Goal: Find specific page/section: Find specific page/section

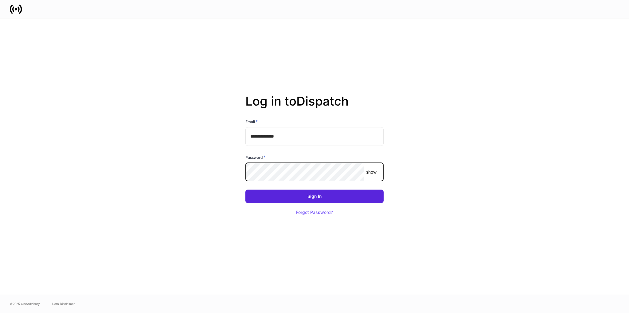
click at [0, 312] on com-1password-button at bounding box center [0, 313] width 0 height 0
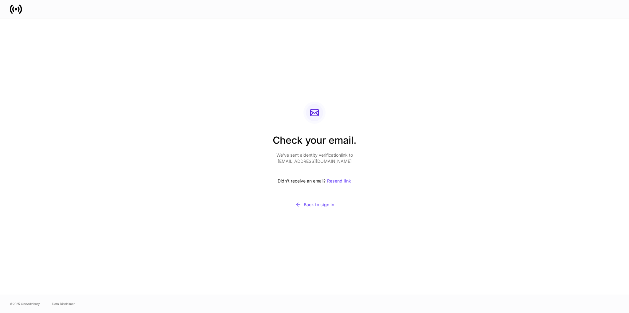
click at [74, 119] on div "Check your email. We’ve sent a identity verification link to [EMAIL_ADDRESS][DO…" at bounding box center [314, 156] width 629 height 276
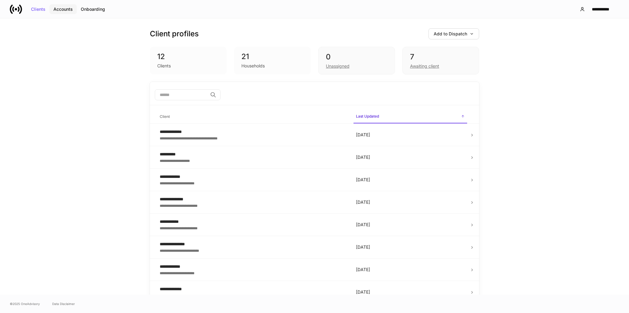
click at [63, 9] on div "Accounts" at bounding box center [62, 9] width 19 height 4
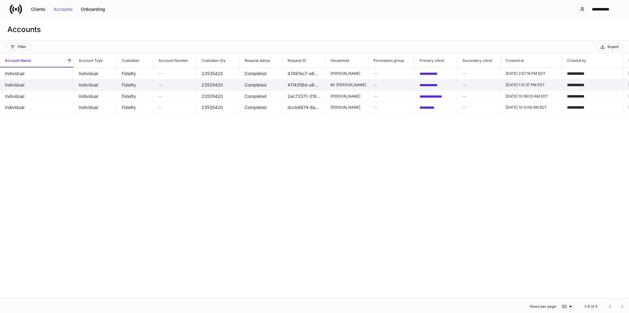
click at [431, 83] on span "**********" at bounding box center [429, 85] width 18 height 4
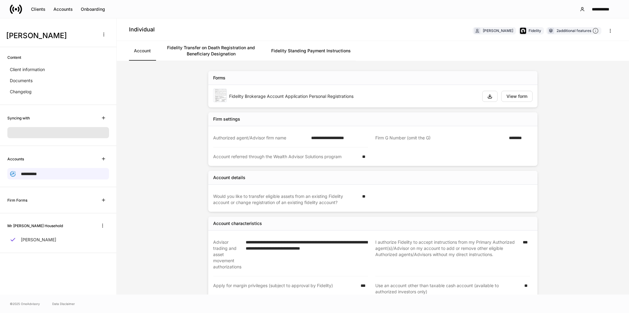
click at [207, 53] on link "Fidelity Transfer on Death Registration and Beneficiary Designation" at bounding box center [211, 51] width 111 height 20
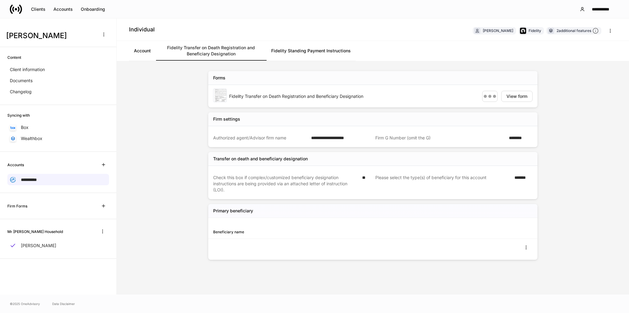
click at [319, 53] on link "Fidelity Standing Payment Instructions" at bounding box center [310, 51] width 89 height 20
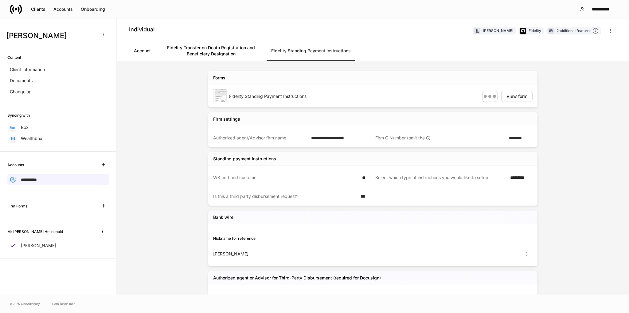
click at [133, 51] on link "Account" at bounding box center [142, 51] width 27 height 20
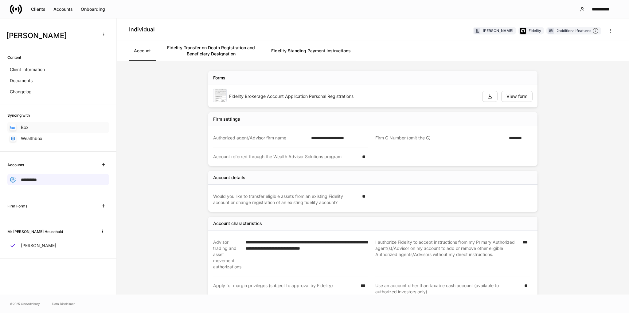
click at [26, 128] on p "Box" at bounding box center [25, 127] width 8 height 6
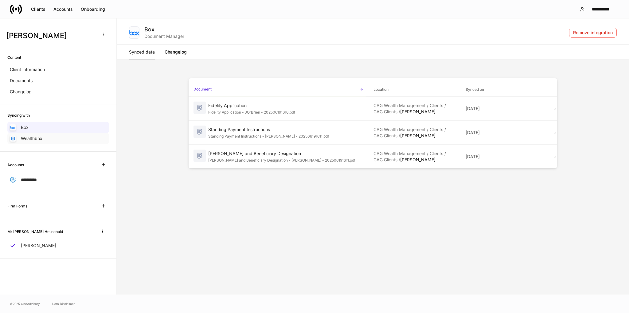
click at [39, 136] on p "Wealthbox" at bounding box center [32, 138] width 22 height 6
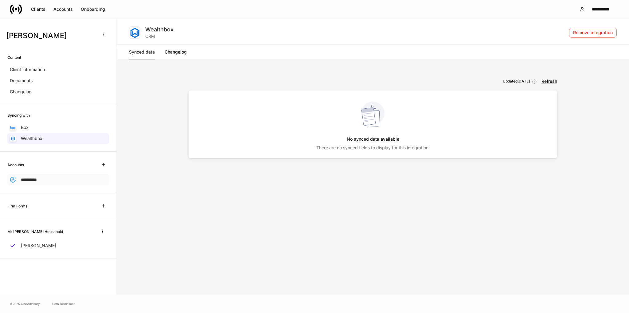
click at [42, 177] on div "**********" at bounding box center [58, 179] width 102 height 11
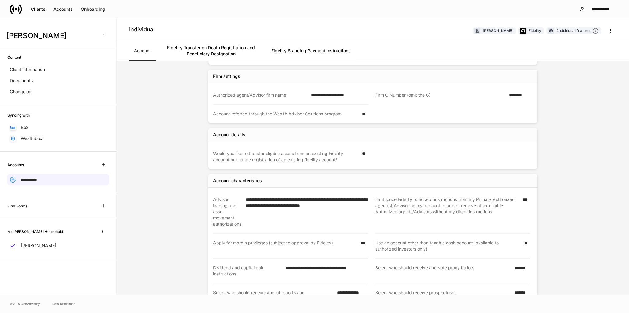
scroll to position [115, 0]
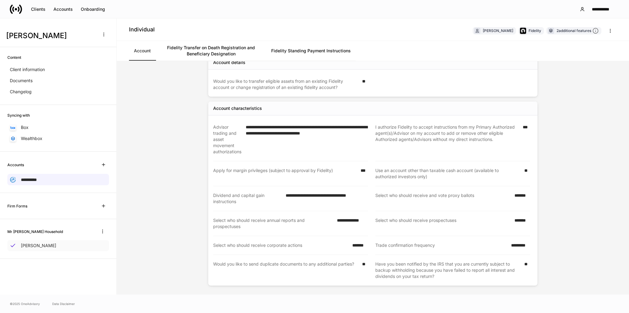
click at [35, 247] on p "[PERSON_NAME]" at bounding box center [38, 245] width 35 height 6
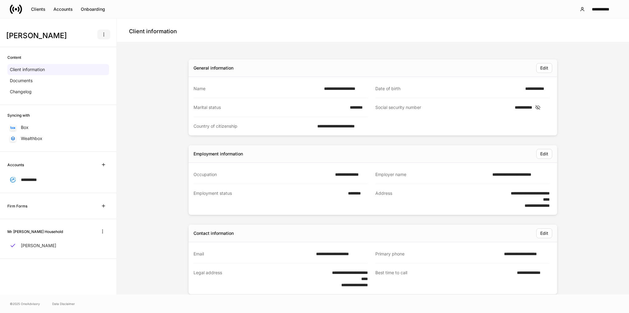
click at [104, 36] on icon "button" at bounding box center [103, 34] width 5 height 5
click at [159, 64] on div at bounding box center [314, 156] width 629 height 313
drag, startPoint x: 41, startPoint y: 6, endPoint x: 41, endPoint y: 10, distance: 4.0
click at [41, 6] on button "Clients" at bounding box center [38, 9] width 22 height 10
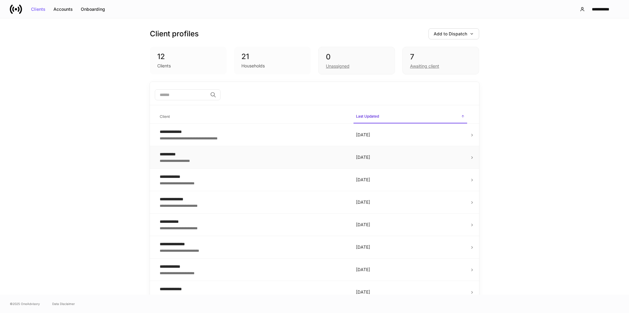
click at [208, 156] on div "**********" at bounding box center [253, 154] width 187 height 6
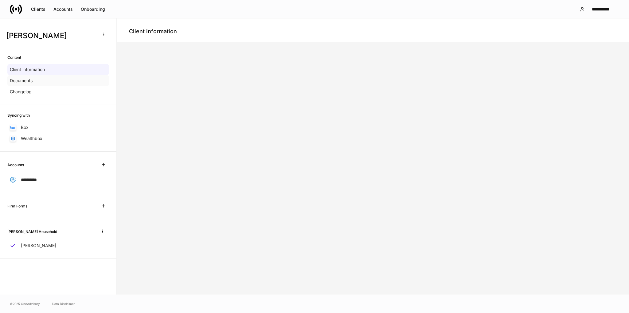
click at [22, 81] on p "Documents" at bounding box center [21, 80] width 23 height 6
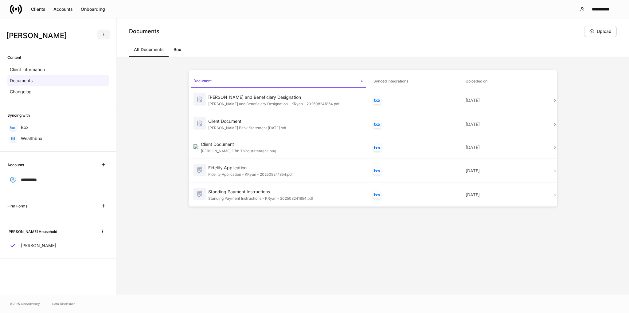
click at [105, 32] on icon "button" at bounding box center [103, 34] width 5 height 5
click at [142, 91] on div at bounding box center [314, 156] width 629 height 313
click at [100, 232] on button "button" at bounding box center [102, 231] width 13 height 10
click at [91, 247] on li "Edit household name" at bounding box center [83, 245] width 52 height 10
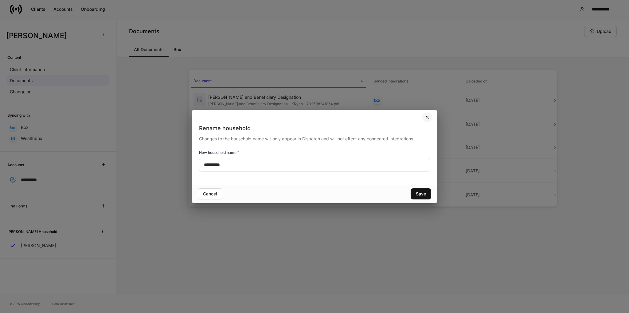
click at [427, 116] on icon "button" at bounding box center [427, 117] width 2 height 2
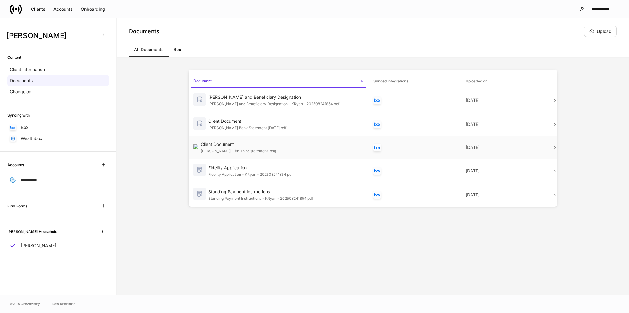
click at [266, 146] on div "Client Document" at bounding box center [282, 144] width 163 height 6
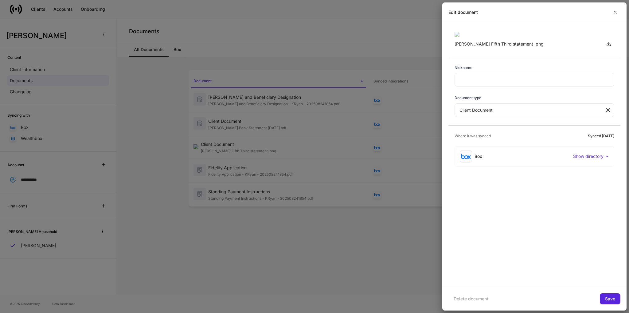
scroll to position [25, 0]
click at [350, 260] on div at bounding box center [314, 156] width 629 height 313
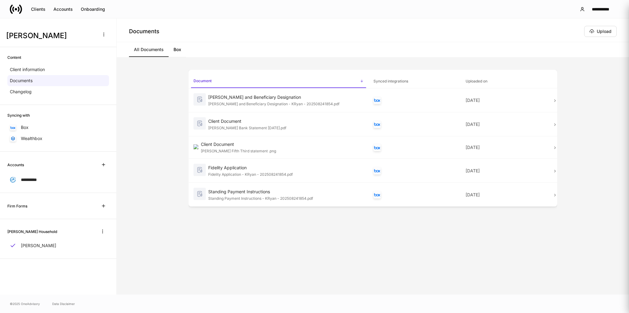
scroll to position [0, 0]
